Goal: Task Accomplishment & Management: Manage account settings

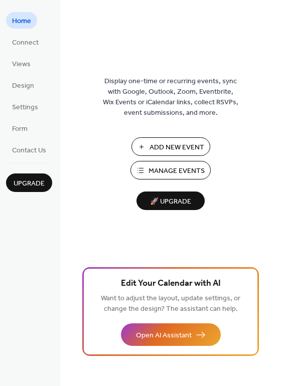
click at [161, 174] on span "Manage Events" at bounding box center [177, 171] width 56 height 11
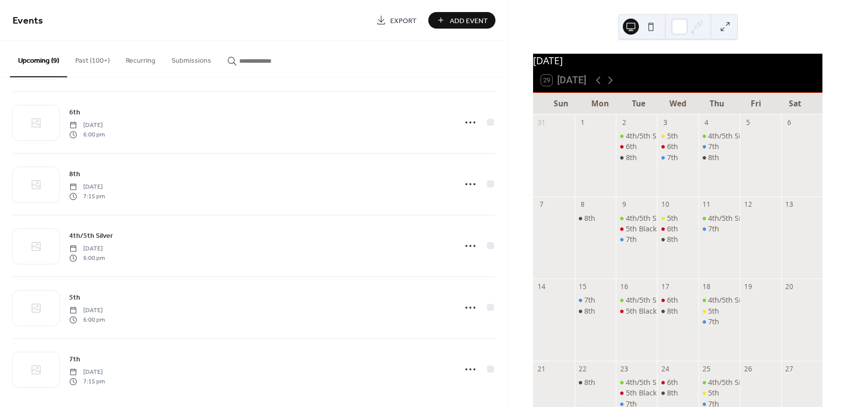
scroll to position [256, 0]
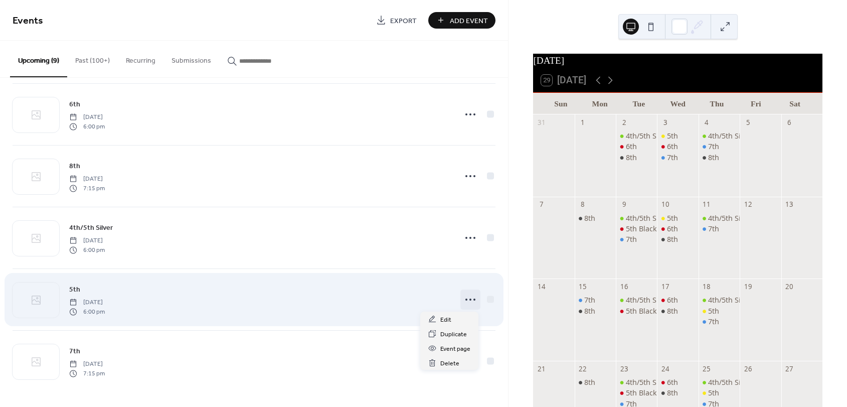
click at [465, 298] on icon at bounding box center [471, 299] width 16 height 16
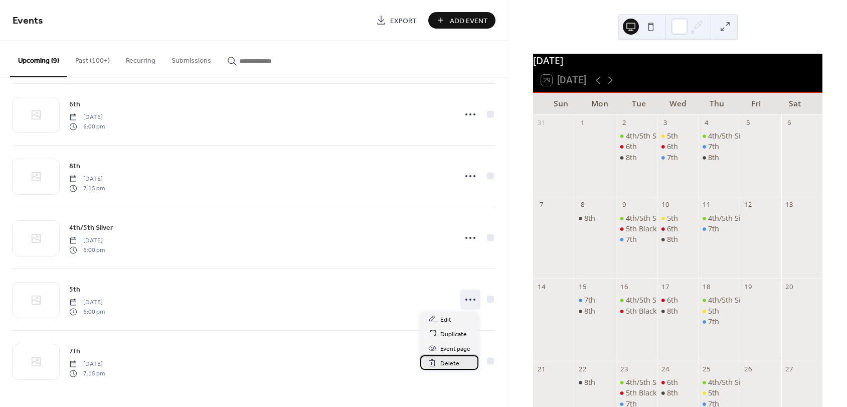
click at [453, 361] on span "Delete" at bounding box center [449, 363] width 19 height 11
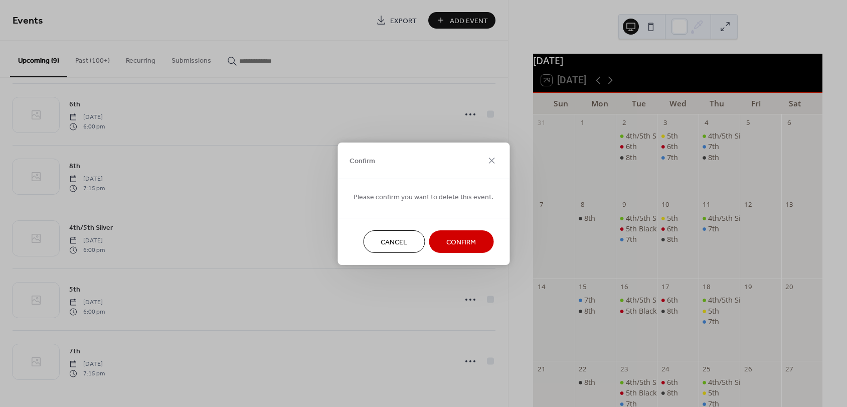
click at [470, 239] on span "Confirm" at bounding box center [462, 242] width 30 height 11
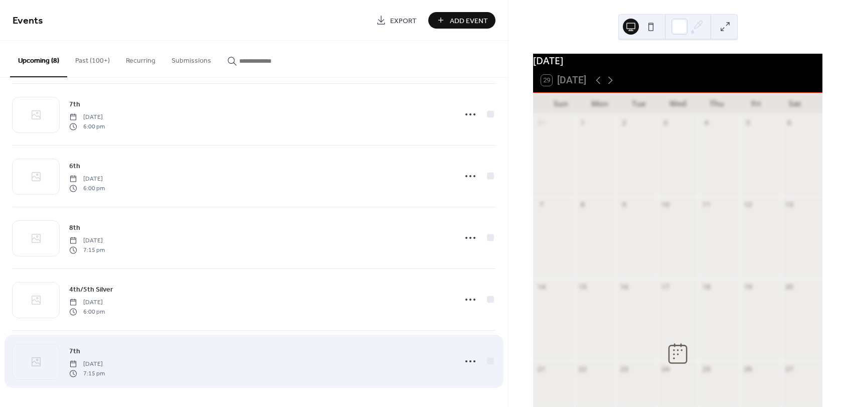
scroll to position [194, 0]
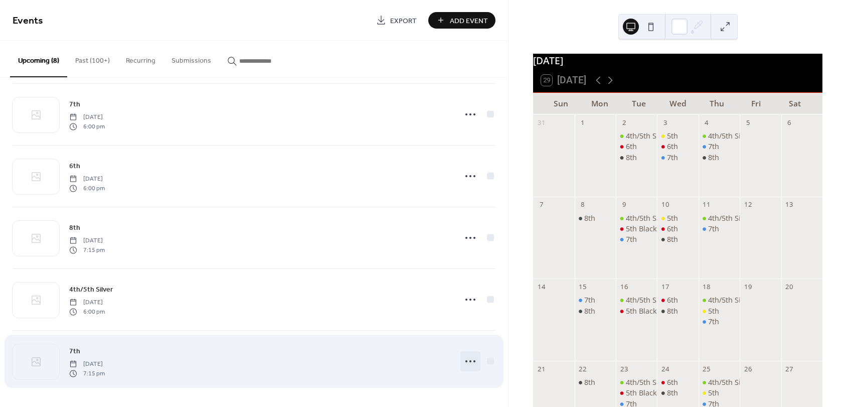
click at [470, 361] on circle at bounding box center [471, 361] width 2 height 2
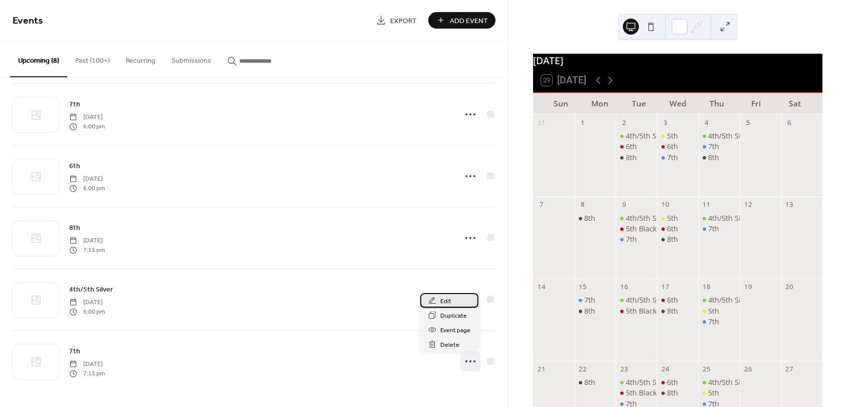
click at [444, 299] on span "Edit" at bounding box center [445, 301] width 11 height 11
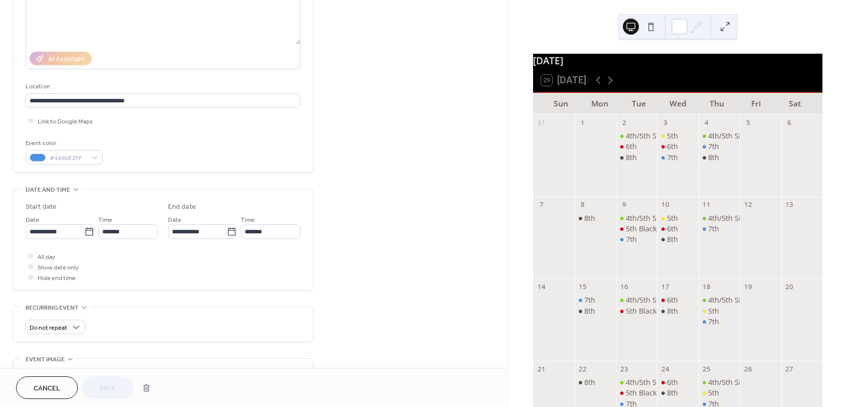
scroll to position [151, 0]
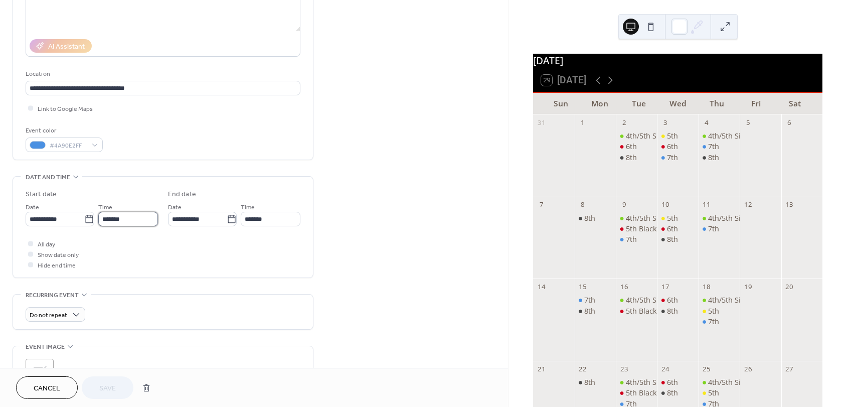
click at [126, 221] on input "*******" at bounding box center [128, 219] width 60 height 15
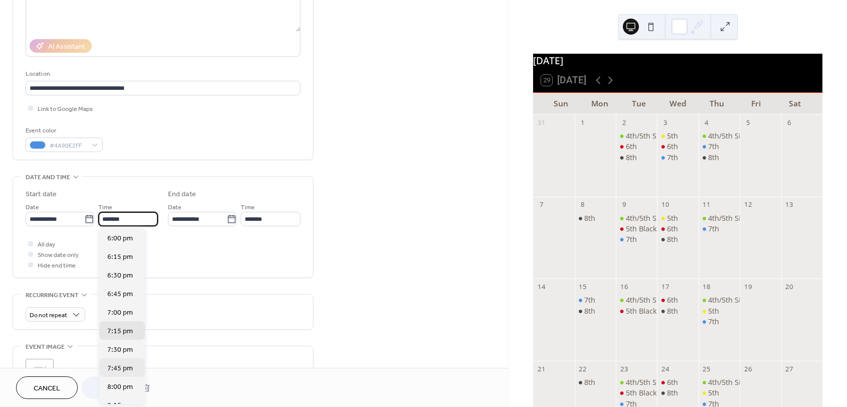
scroll to position [1329, 0]
click at [124, 251] on div "6:00 pm" at bounding box center [122, 245] width 46 height 19
type input "*******"
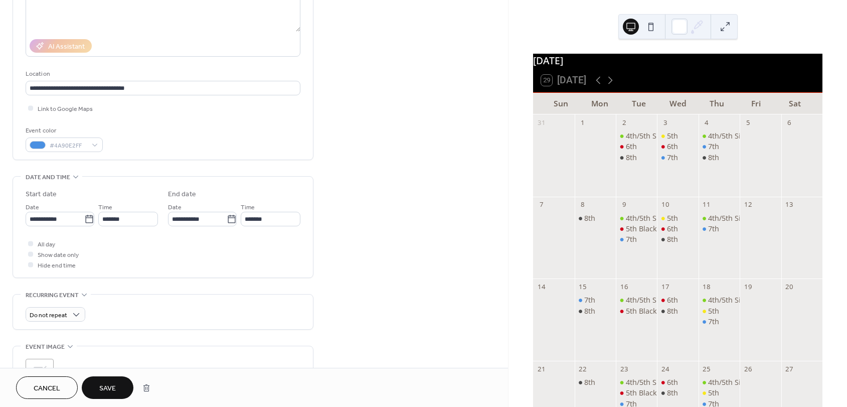
click at [102, 391] on span "Save" at bounding box center [107, 388] width 17 height 11
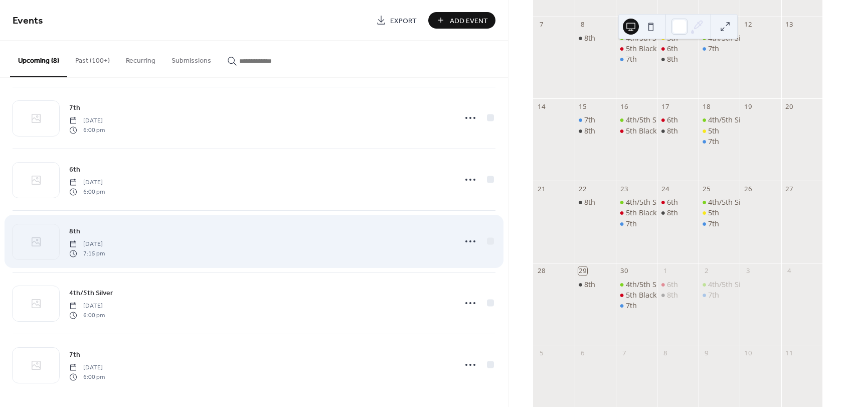
scroll to position [194, 0]
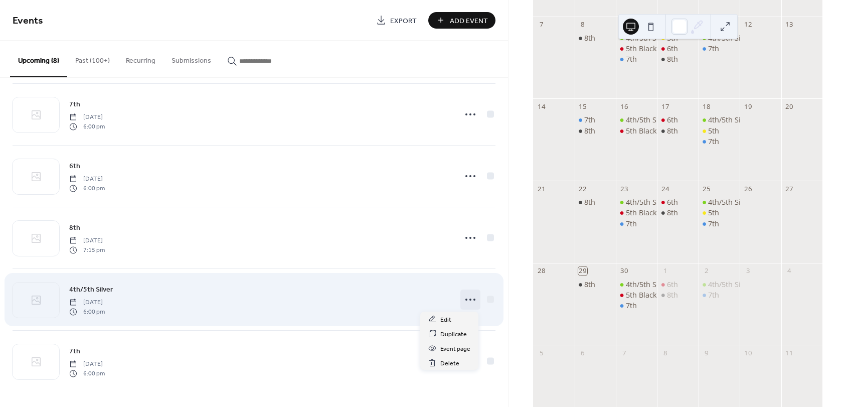
click at [467, 299] on icon at bounding box center [471, 299] width 16 height 16
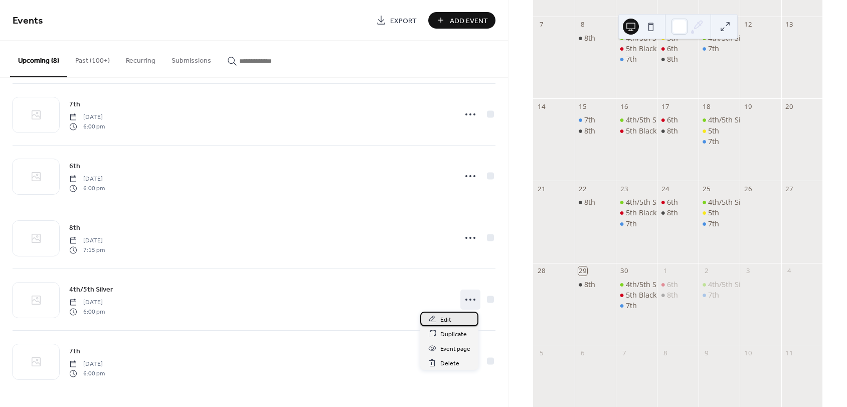
click at [446, 318] on span "Edit" at bounding box center [445, 320] width 11 height 11
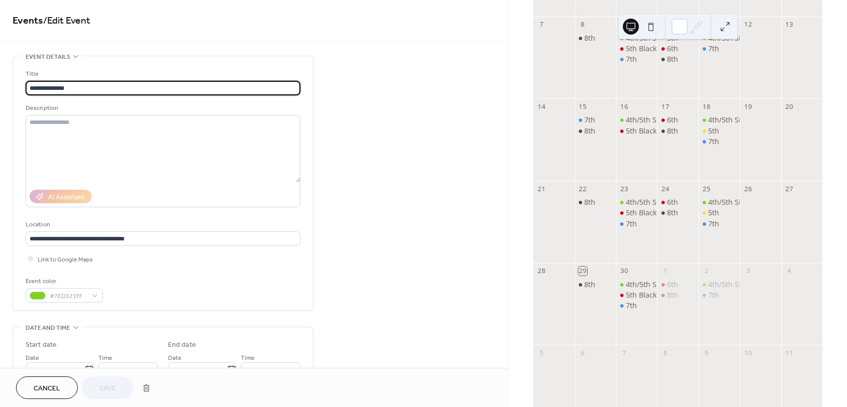
click at [43, 87] on input "**********" at bounding box center [163, 88] width 275 height 15
click at [77, 83] on input "**********" at bounding box center [163, 88] width 275 height 15
type input "**********"
click at [123, 387] on button "Save" at bounding box center [108, 387] width 52 height 23
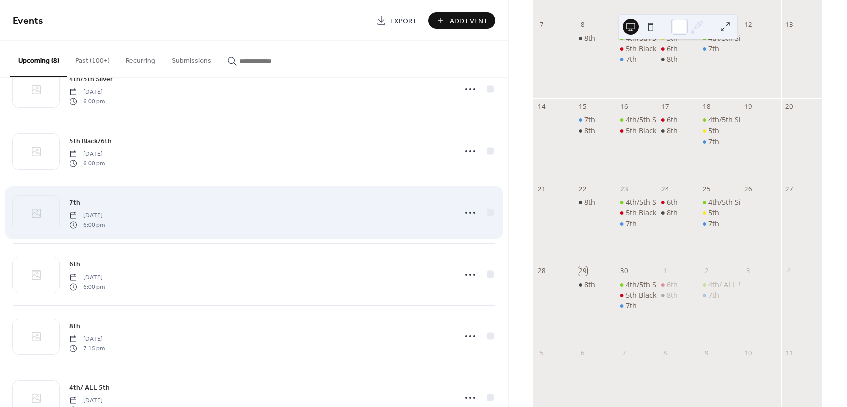
scroll to position [100, 0]
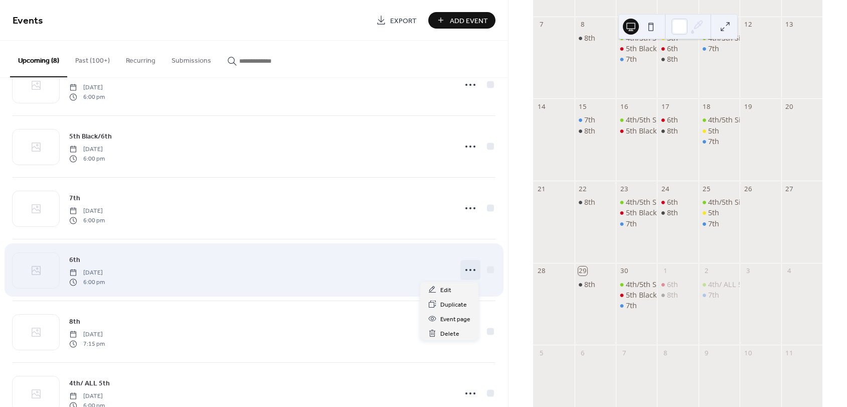
click at [466, 269] on circle at bounding box center [467, 270] width 2 height 2
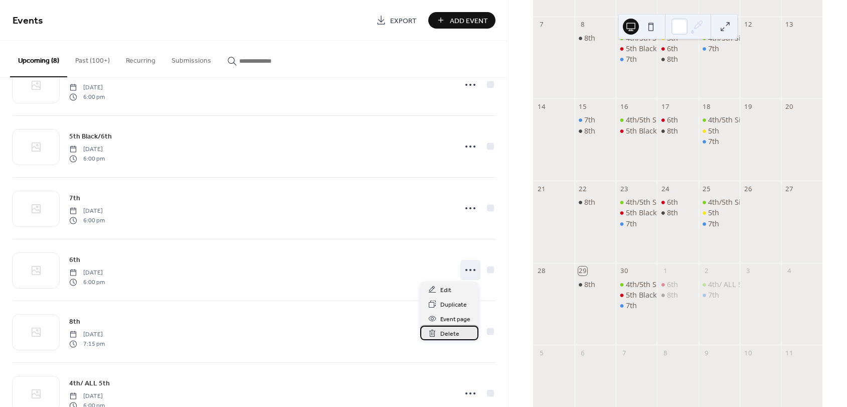
click at [449, 330] on span "Delete" at bounding box center [449, 334] width 19 height 11
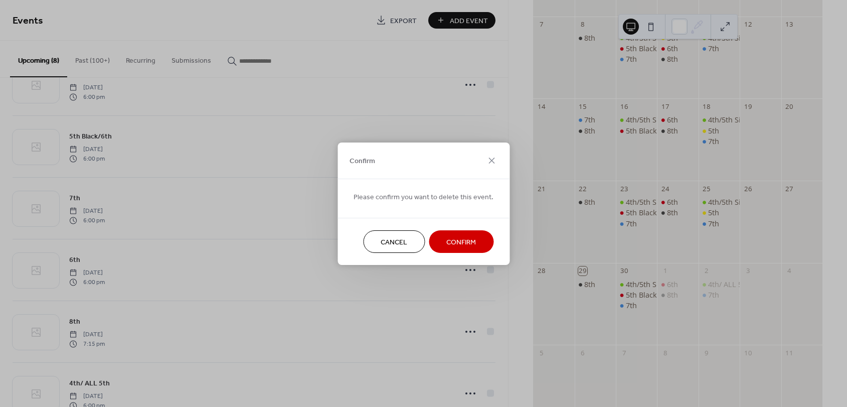
click at [459, 246] on span "Confirm" at bounding box center [462, 242] width 30 height 11
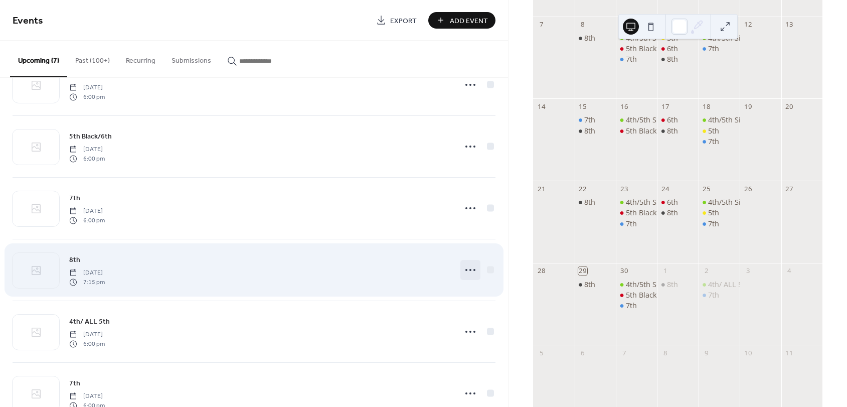
click at [470, 270] on circle at bounding box center [471, 270] width 2 height 2
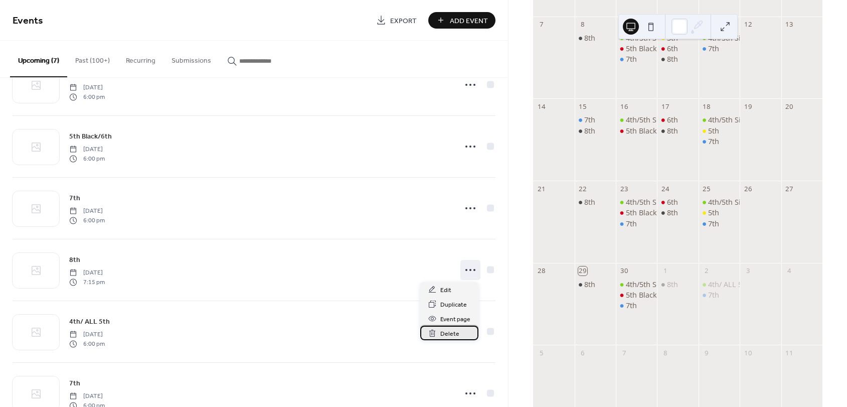
click at [451, 330] on span "Delete" at bounding box center [449, 334] width 19 height 11
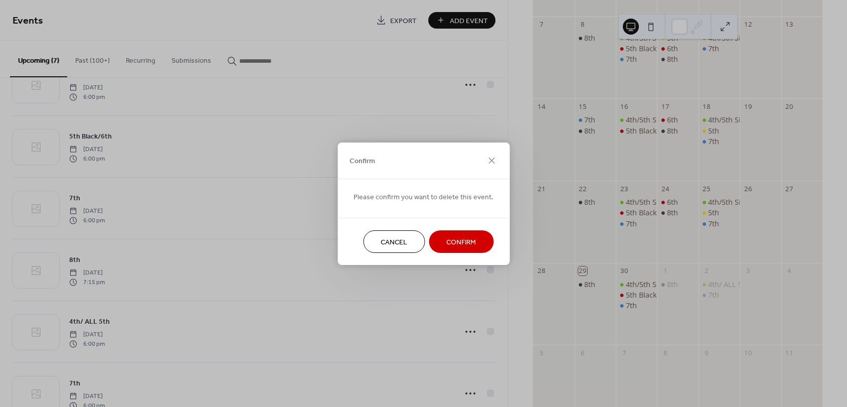
click at [466, 237] on span "Confirm" at bounding box center [462, 242] width 30 height 11
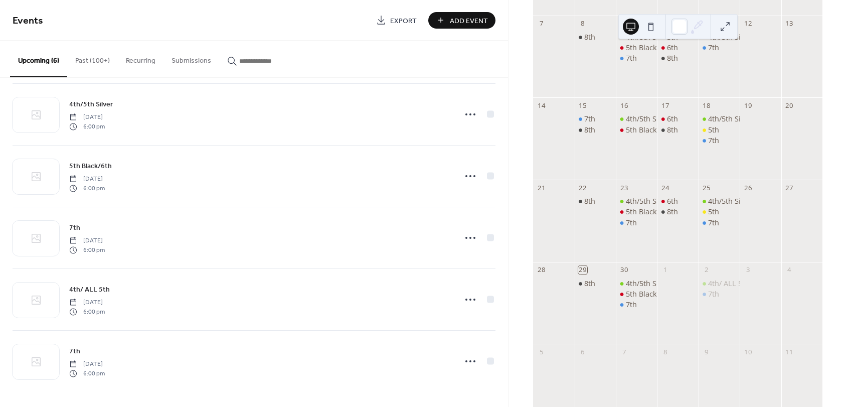
scroll to position [180, 0]
